Goal: Information Seeking & Learning: Learn about a topic

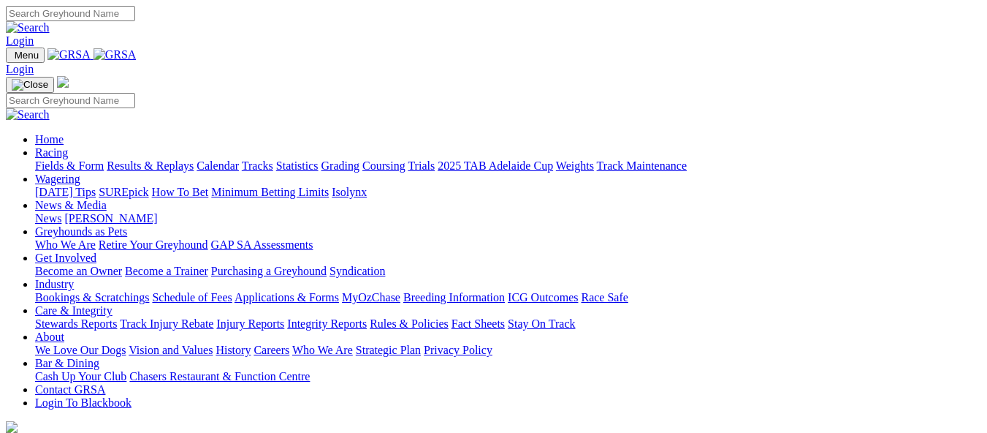
click at [45, 159] on link "Fields & Form" at bounding box center [69, 165] width 69 height 12
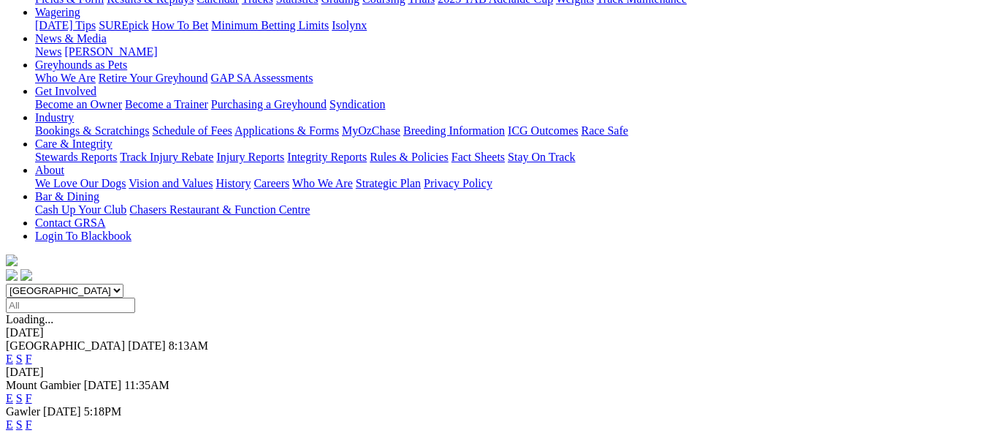
scroll to position [219, 0]
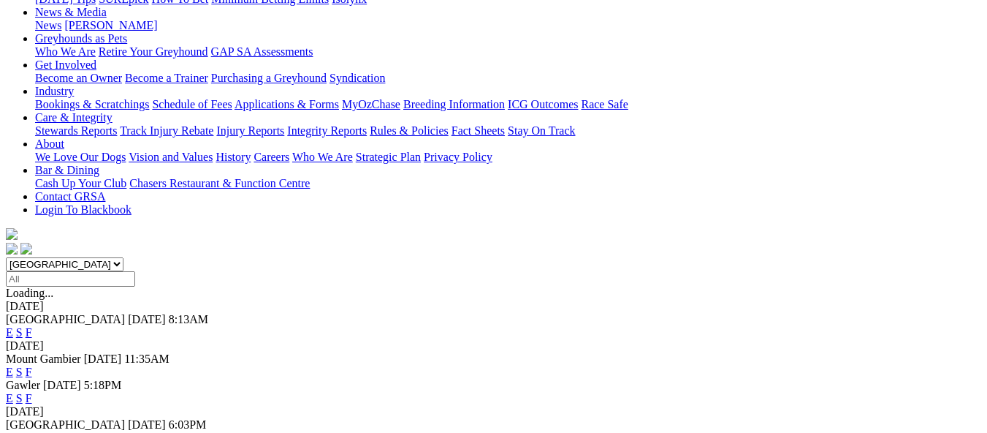
click at [32, 431] on link "F" at bounding box center [29, 437] width 7 height 12
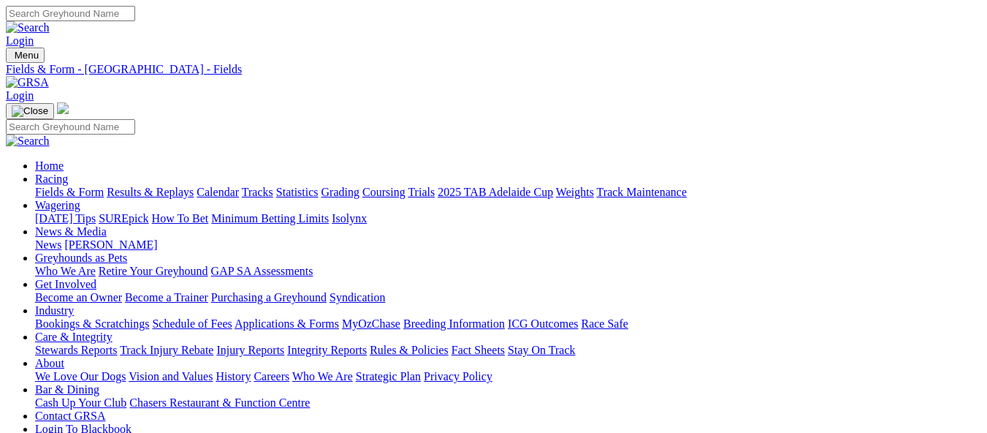
click at [182, 186] on link "Results & Replays" at bounding box center [150, 192] width 87 height 12
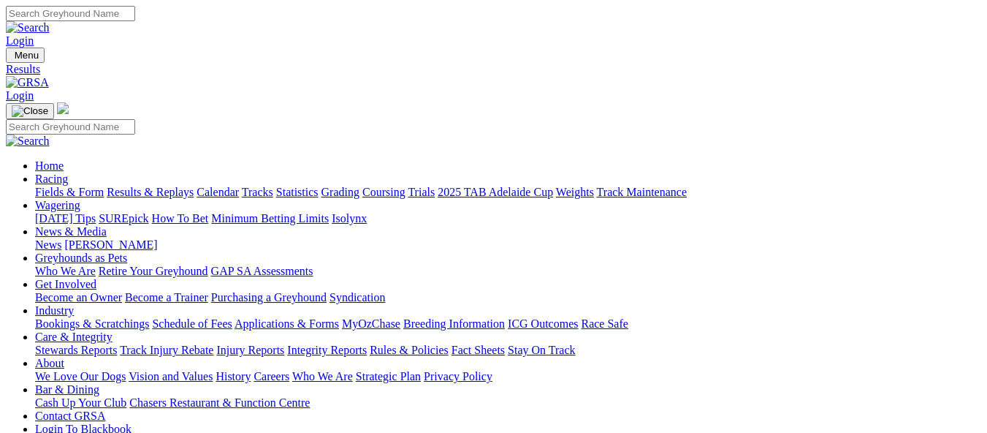
type input "Tuesday, 26 Aug 2025"
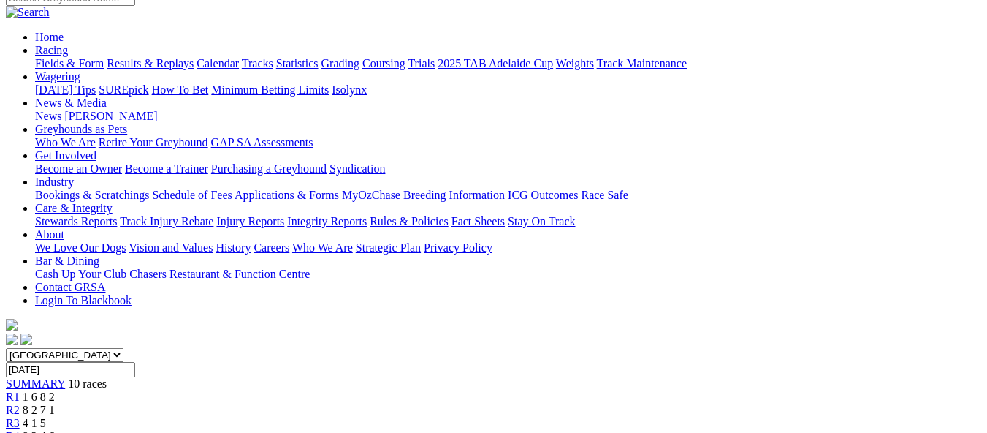
scroll to position [146, 0]
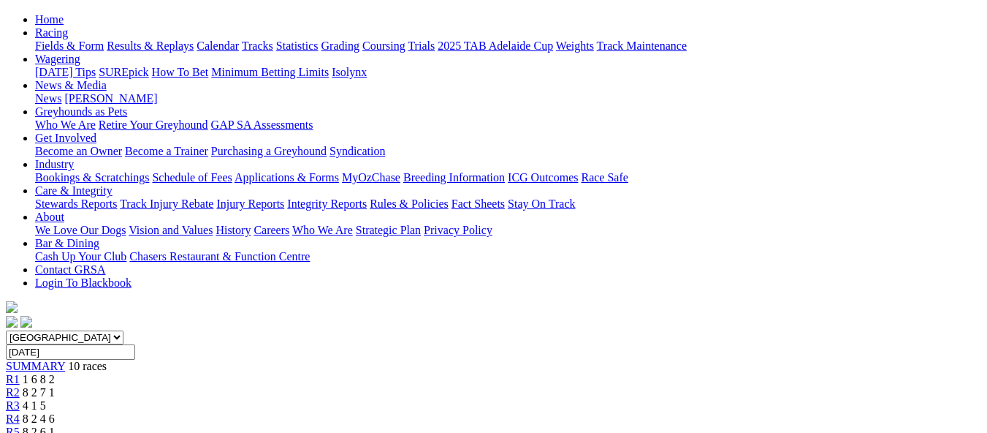
click at [135, 344] on input "Tuesday, 26 Aug 2025" at bounding box center [70, 351] width 129 height 15
type input "[DATE]"
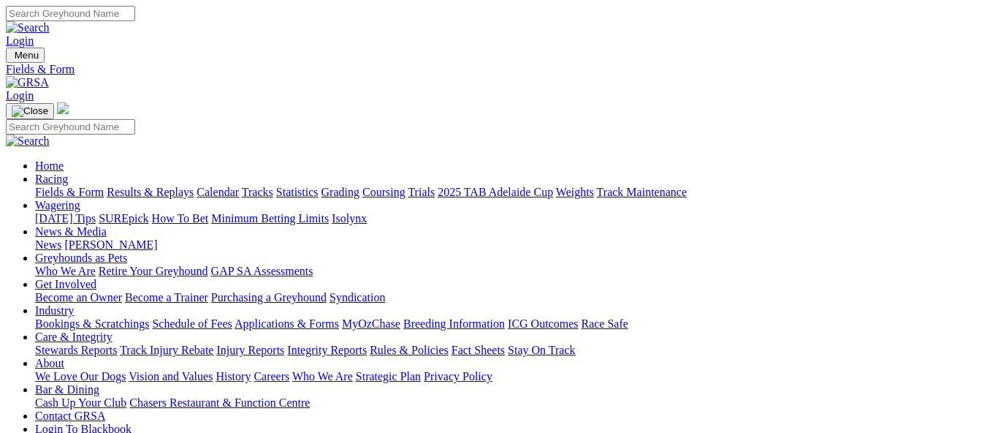
click at [166, 186] on link "Results & Replays" at bounding box center [150, 192] width 87 height 12
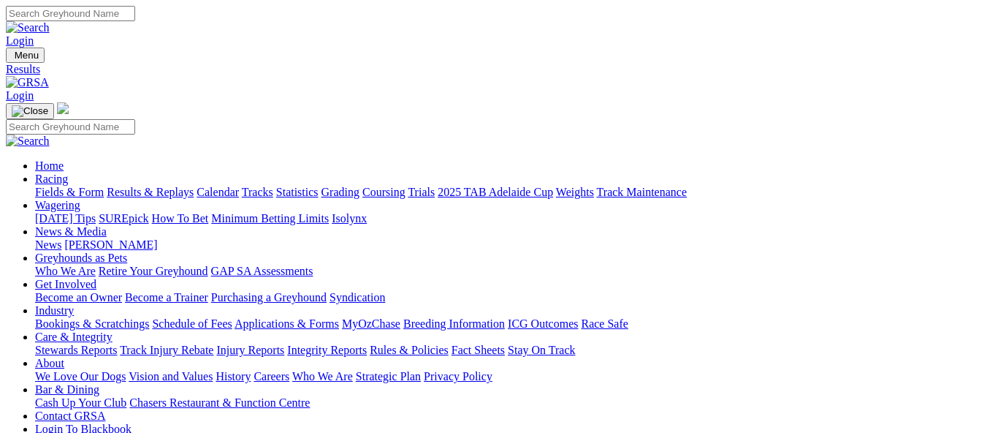
type input "Thursday, 7 Aug 2025"
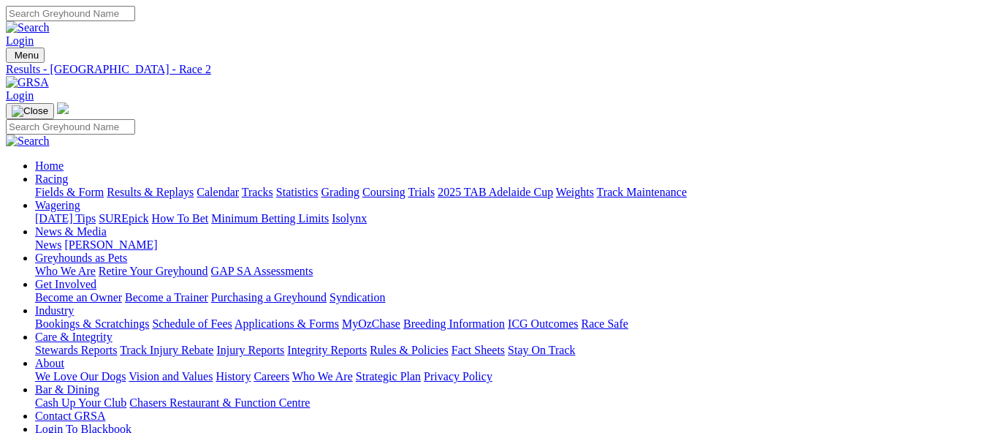
type input "[DATE]"
click at [183, 186] on link "Results & Replays" at bounding box center [150, 192] width 87 height 12
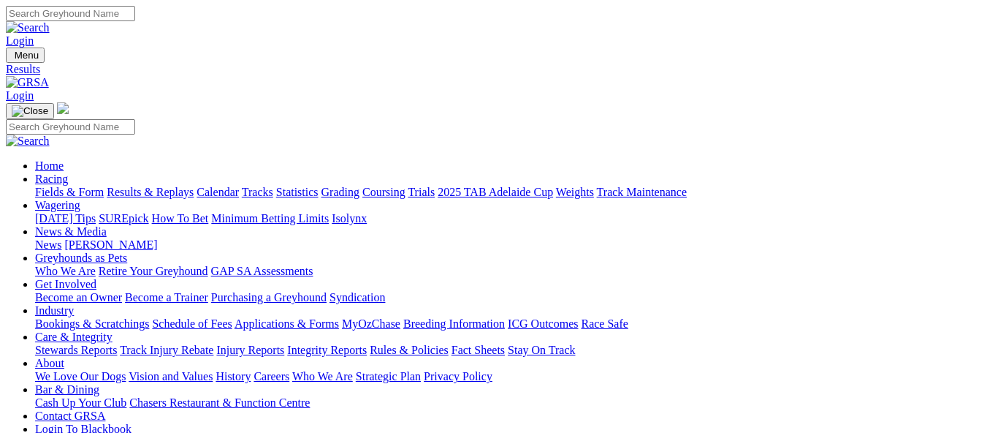
type input "[DATE]"
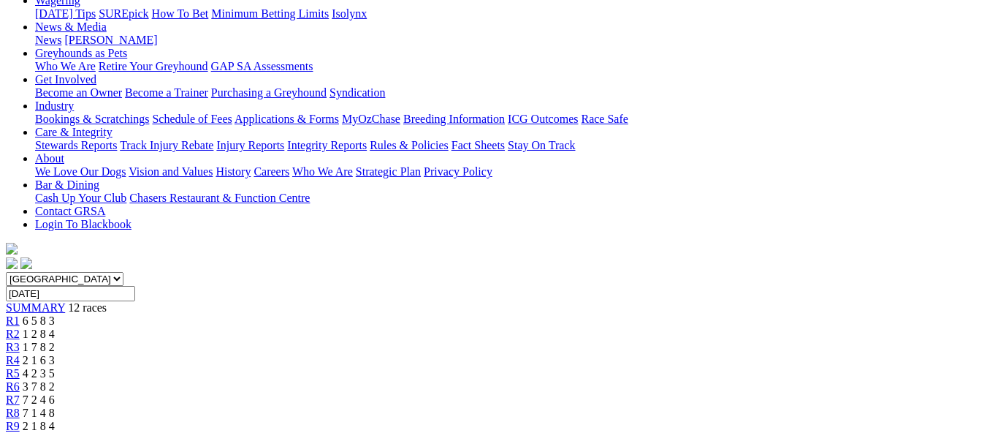
scroll to position [219, 0]
